Goal: Transaction & Acquisition: Purchase product/service

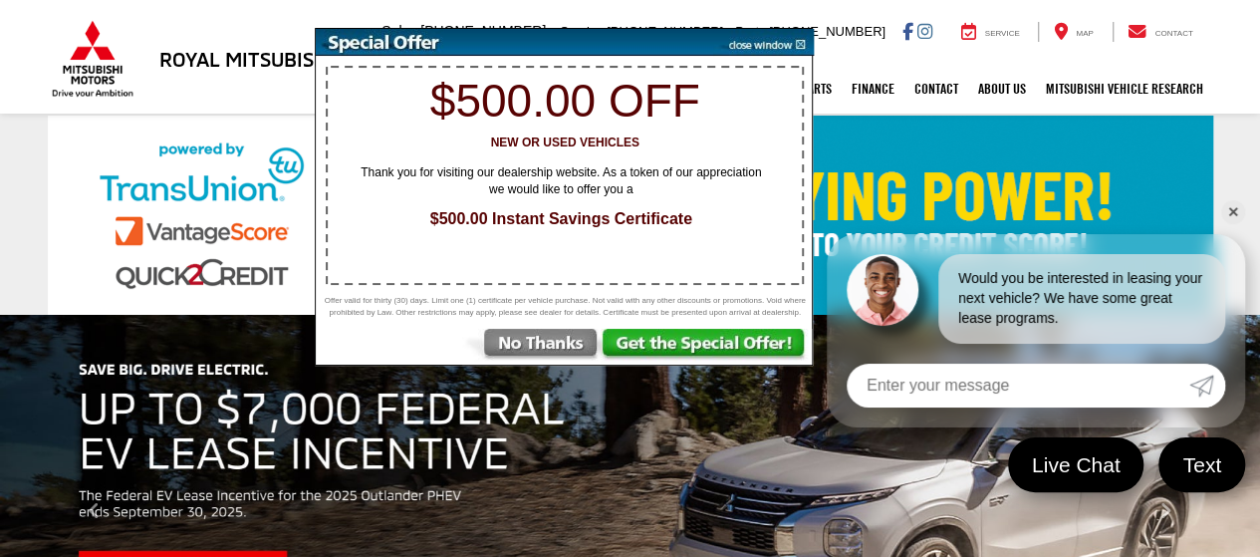
drag, startPoint x: 799, startPoint y: 48, endPoint x: 1214, endPoint y: 251, distance: 462.3
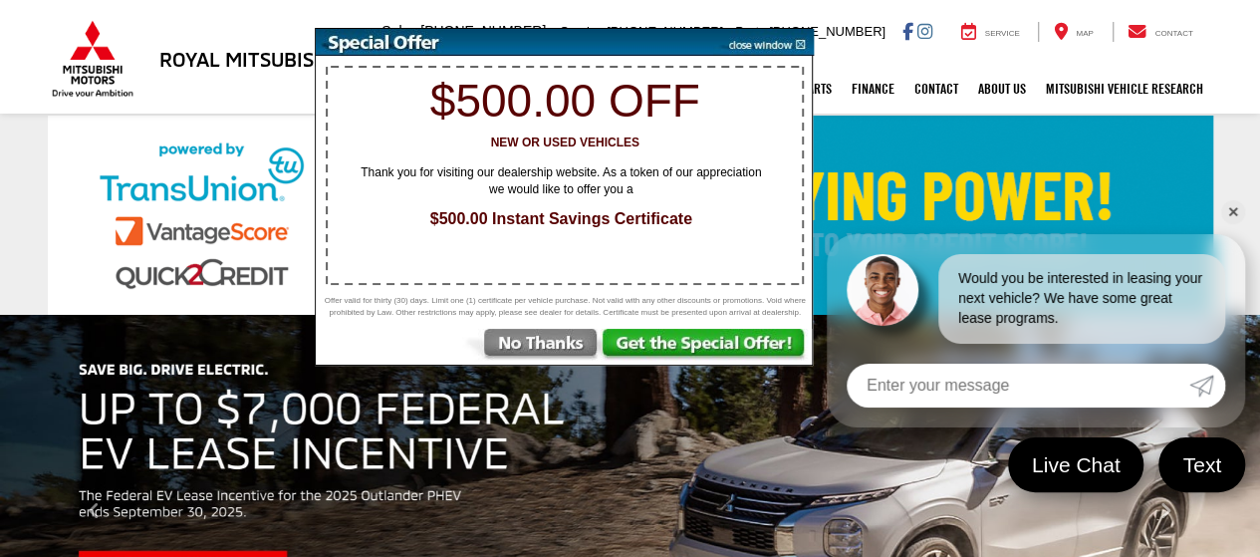
click at [799, 48] on img at bounding box center [763, 42] width 101 height 27
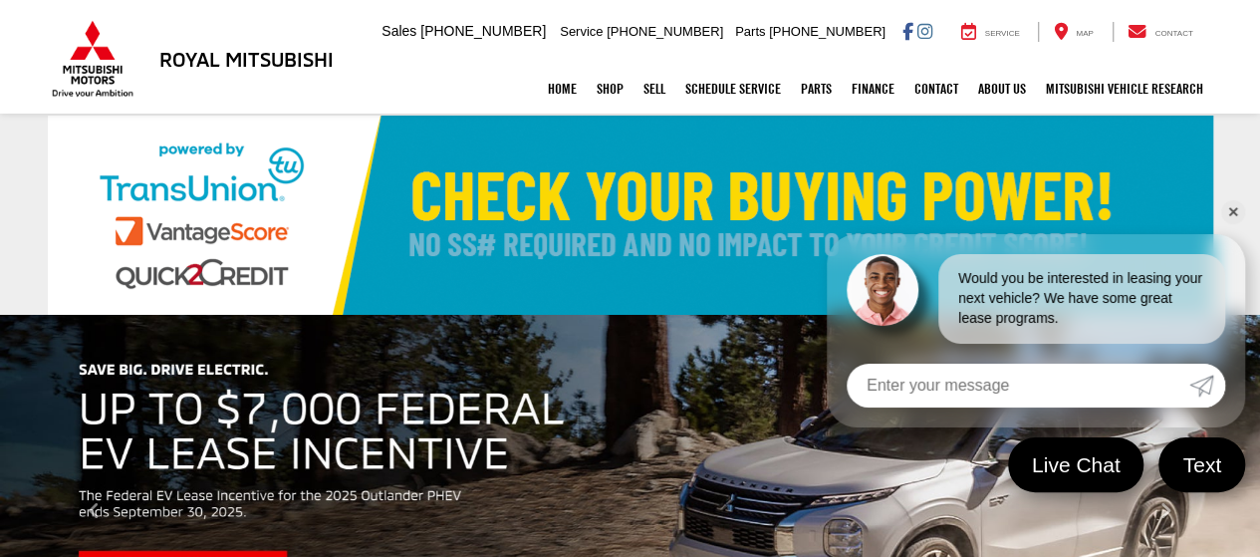
click at [1231, 215] on link "✕" at bounding box center [1233, 212] width 24 height 24
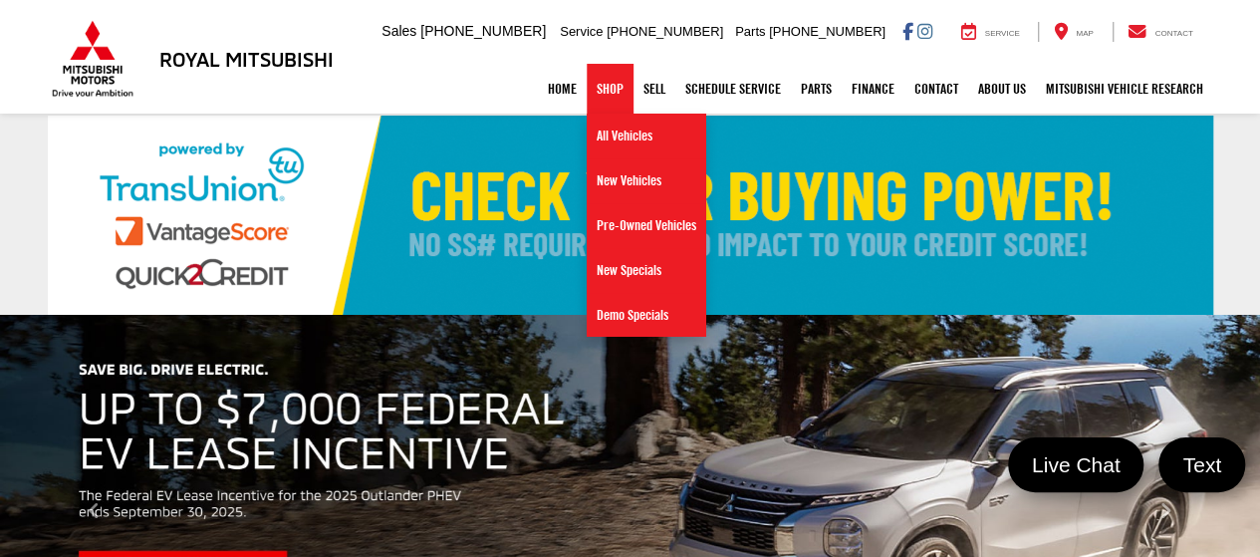
click at [614, 92] on link "Shop" at bounding box center [610, 89] width 47 height 50
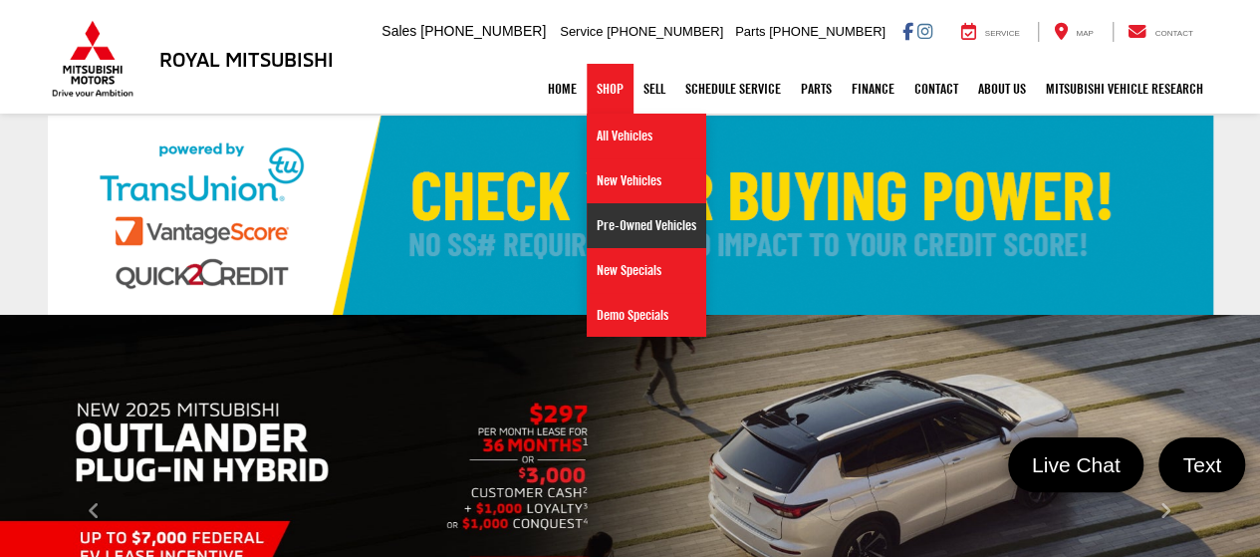
click at [621, 220] on link "Pre-Owned Vehicles" at bounding box center [647, 225] width 120 height 45
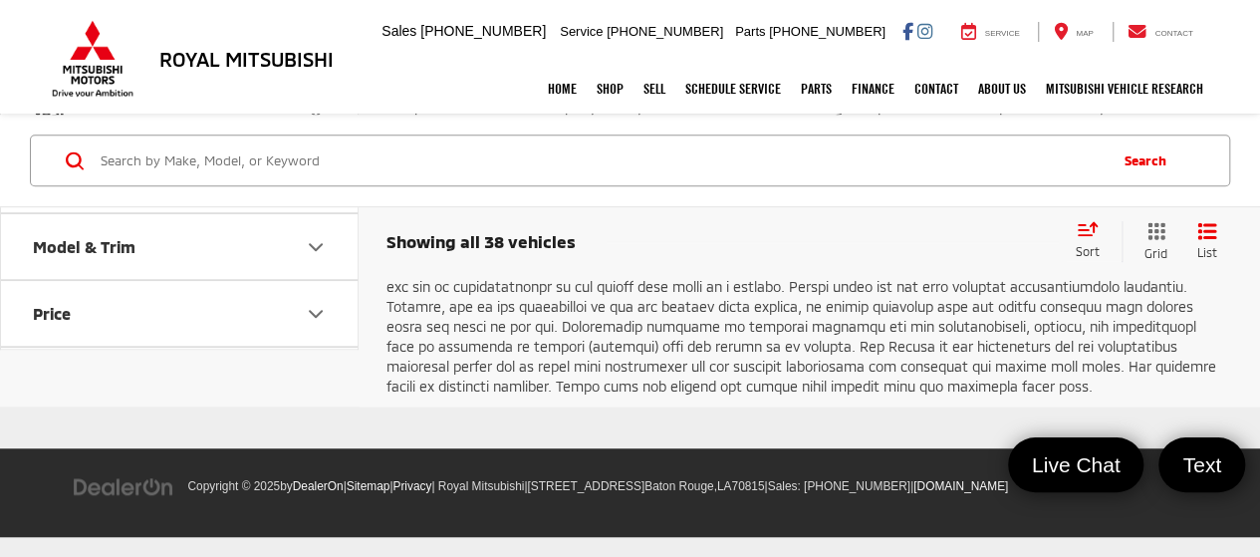
scroll to position [12109, 0]
click at [983, 57] on link "Next" at bounding box center [1011, 39] width 67 height 36
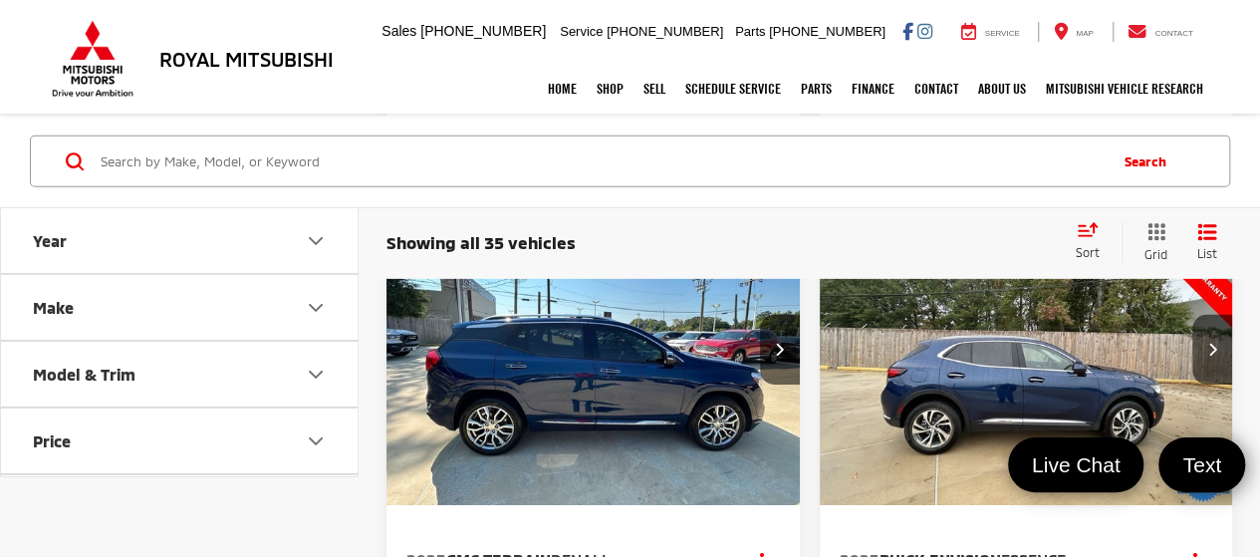
scroll to position [2789, 0]
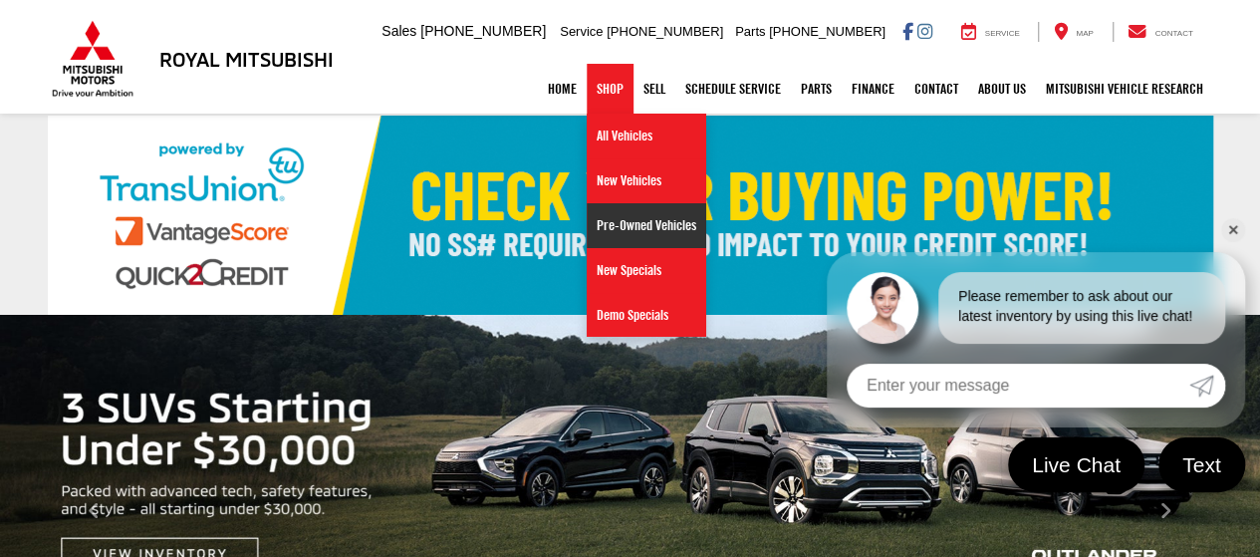
click at [608, 220] on link "Pre-Owned Vehicles" at bounding box center [647, 225] width 120 height 45
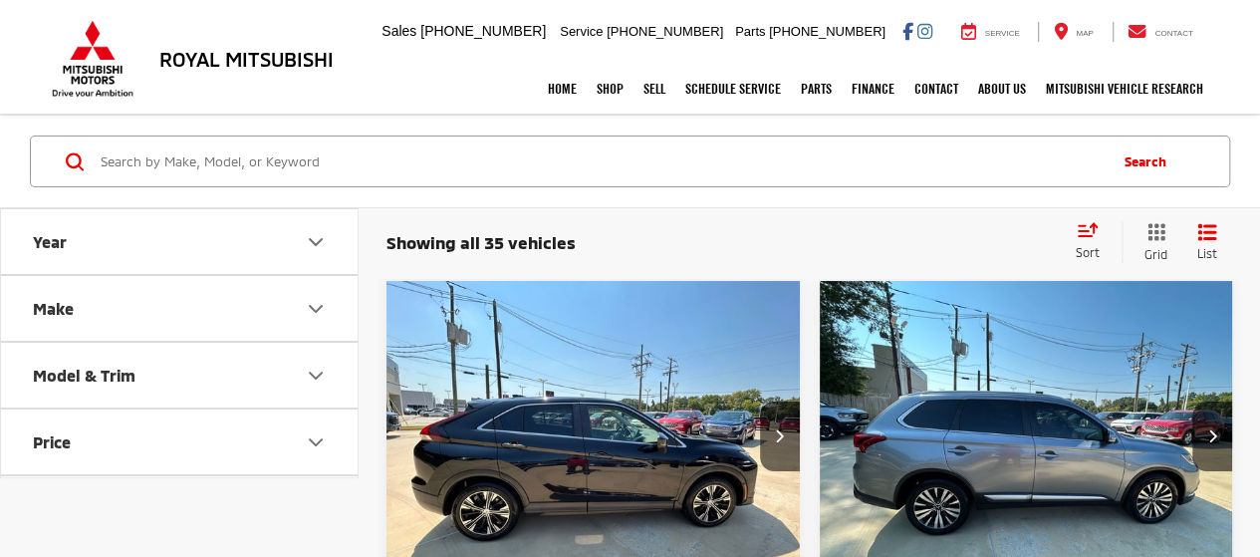
click at [309, 298] on icon "Make" at bounding box center [316, 309] width 24 height 24
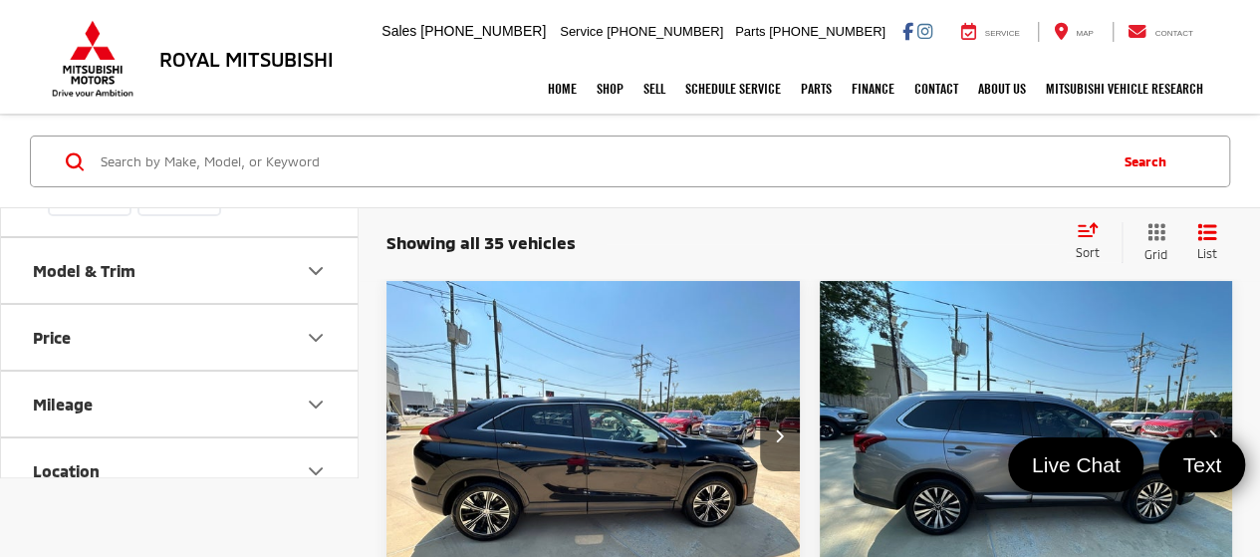
scroll to position [398, 0]
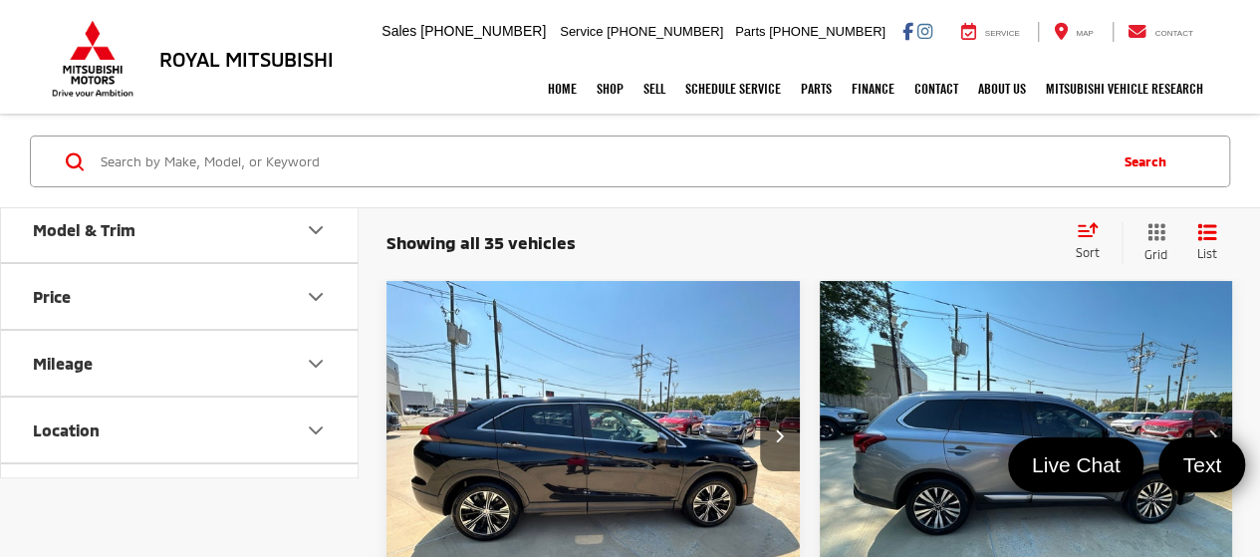
click at [319, 242] on icon "Model & Trim" at bounding box center [316, 230] width 24 height 24
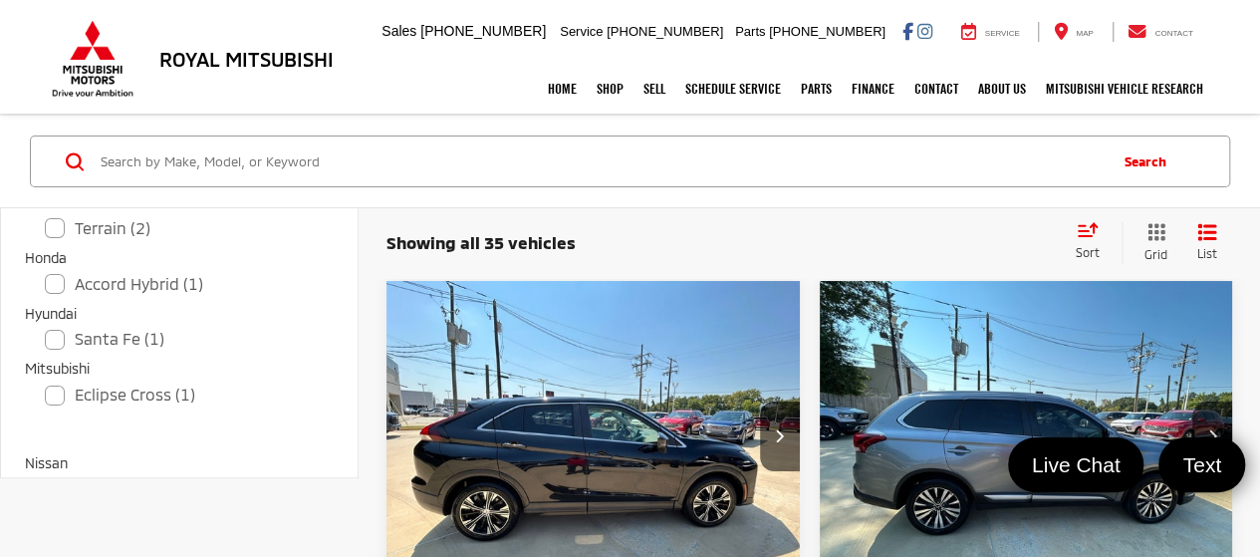
scroll to position [697, 0]
